Goal: Task Accomplishment & Management: Use online tool/utility

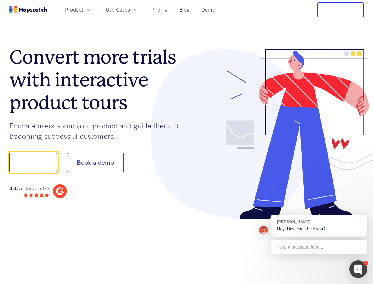
click at [187, 142] on div at bounding box center [275, 134] width 177 height 170
click at [83, 9] on span "Product" at bounding box center [74, 9] width 18 height 7
click at [130, 9] on span "Use Cases" at bounding box center [118, 9] width 24 height 7
click at [341, 10] on button "Free Trial" at bounding box center [341, 9] width 46 height 15
click at [33, 162] on button "Show me!" at bounding box center [33, 162] width 48 height 20
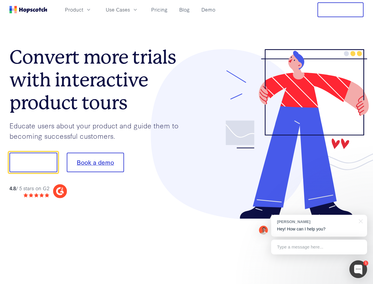
click at [95, 162] on button "Book a demo" at bounding box center [95, 162] width 57 height 20
click at [358, 269] on div at bounding box center [359, 269] width 18 height 18
click at [319, 225] on div "[PERSON_NAME] Hey! How can I help you?" at bounding box center [319, 226] width 96 height 22
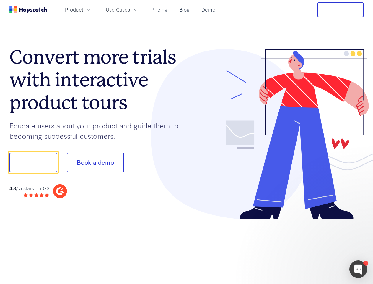
click at [360, 220] on div at bounding box center [311, 161] width 111 height 197
click at [319, 247] on div at bounding box center [311, 201] width 111 height 118
